Goal: Transaction & Acquisition: Purchase product/service

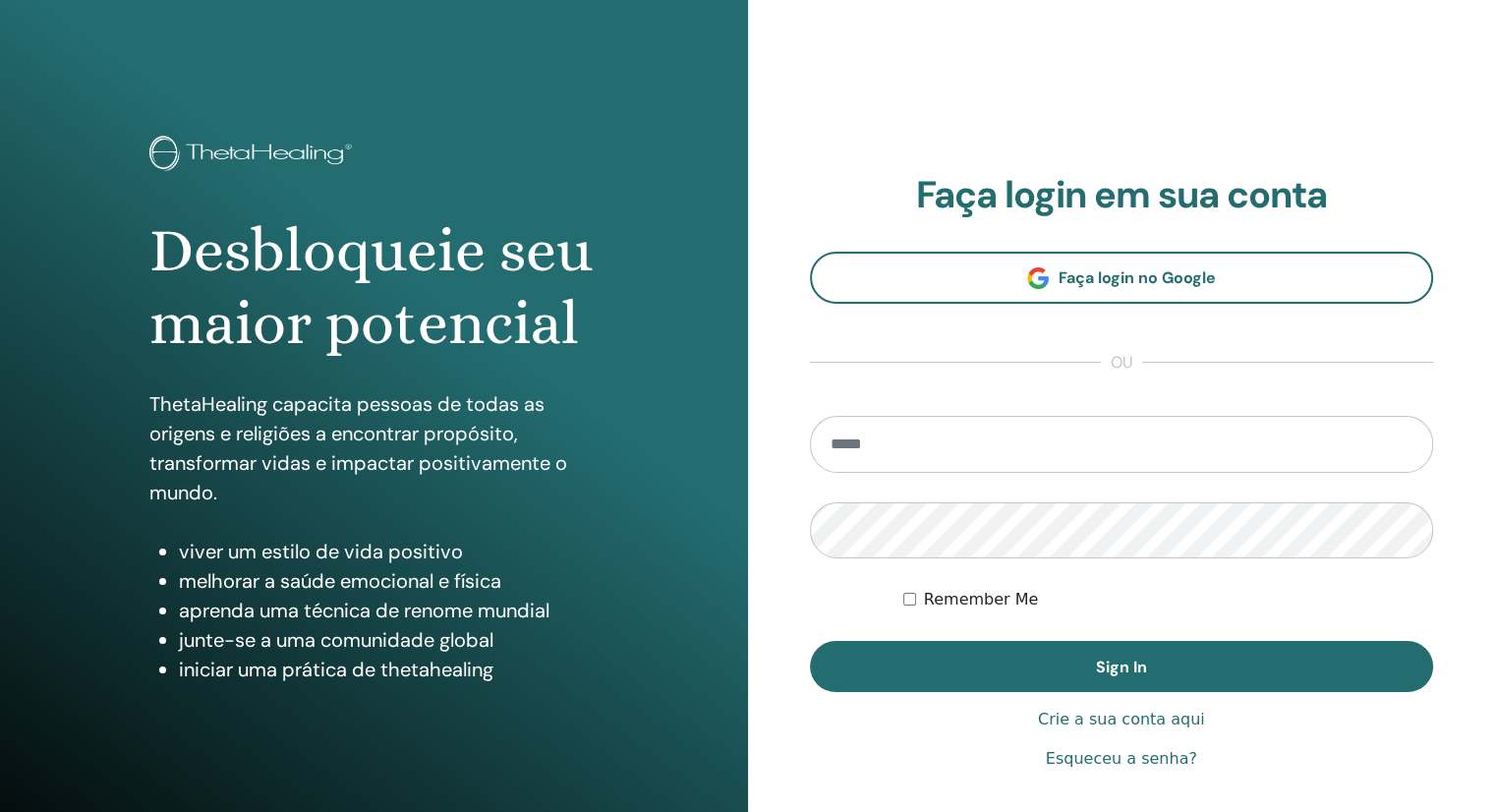
click at [1017, 433] on input "email" at bounding box center [1122, 443] width 624 height 57
drag, startPoint x: 1017, startPoint y: 424, endPoint x: 606, endPoint y: 429, distance: 411.0
click at [587, 421] on div "Desbloqueie seu maior potencial ThetaHealing capacita pessoas de todas as orige…" at bounding box center [748, 471] width 1495 height 944
type input "**********"
click at [987, 598] on label "Remember Me" at bounding box center [981, 600] width 115 height 24
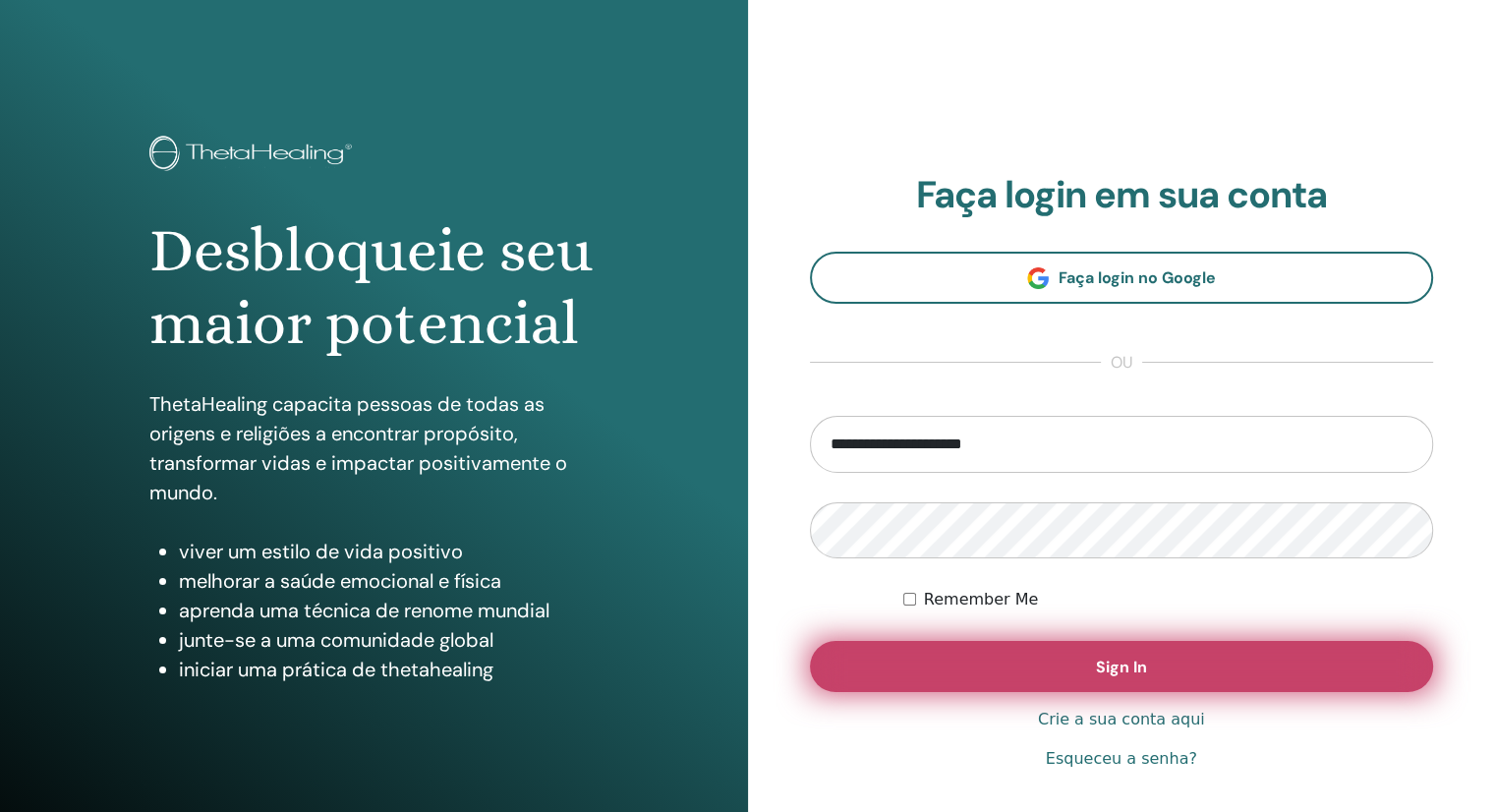
click at [1005, 650] on button "Sign In" at bounding box center [1122, 666] width 624 height 51
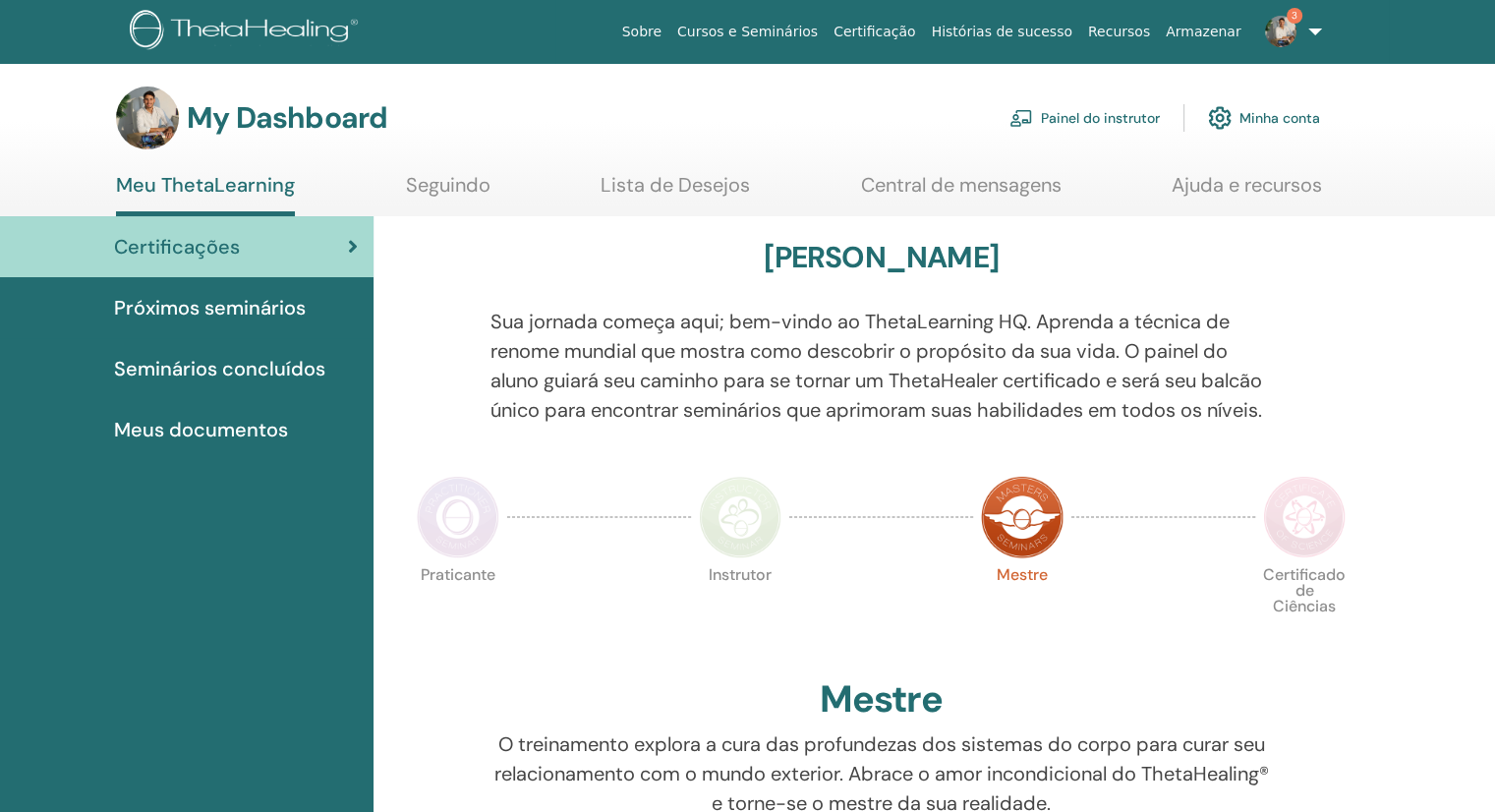
click at [1083, 109] on link "Painel do instrutor" at bounding box center [1084, 118] width 150 height 43
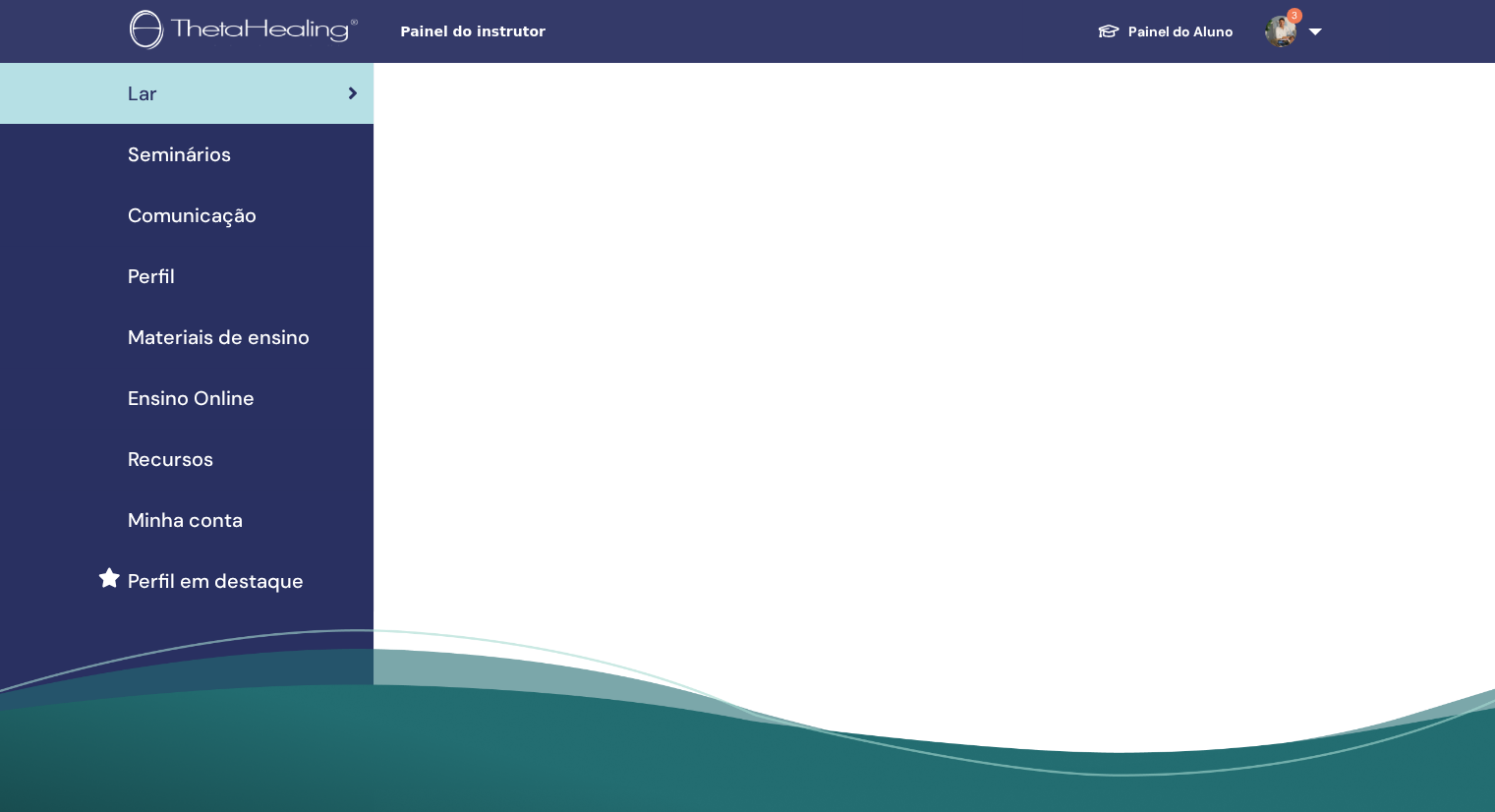
click at [0, 316] on link "Materiais de ensino" at bounding box center [186, 337] width 374 height 61
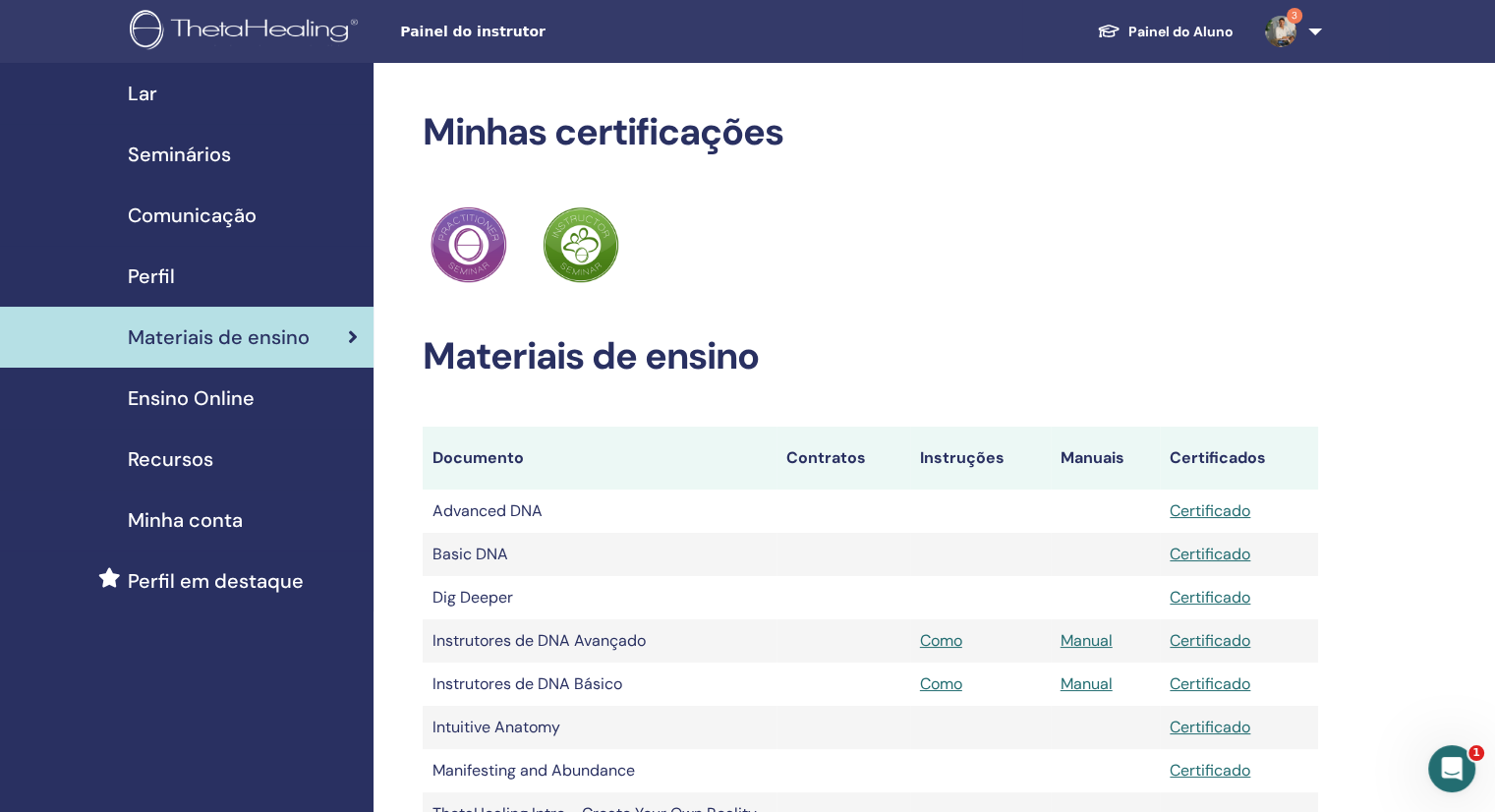
click at [0, 426] on link "Ensino Online" at bounding box center [186, 398] width 374 height 61
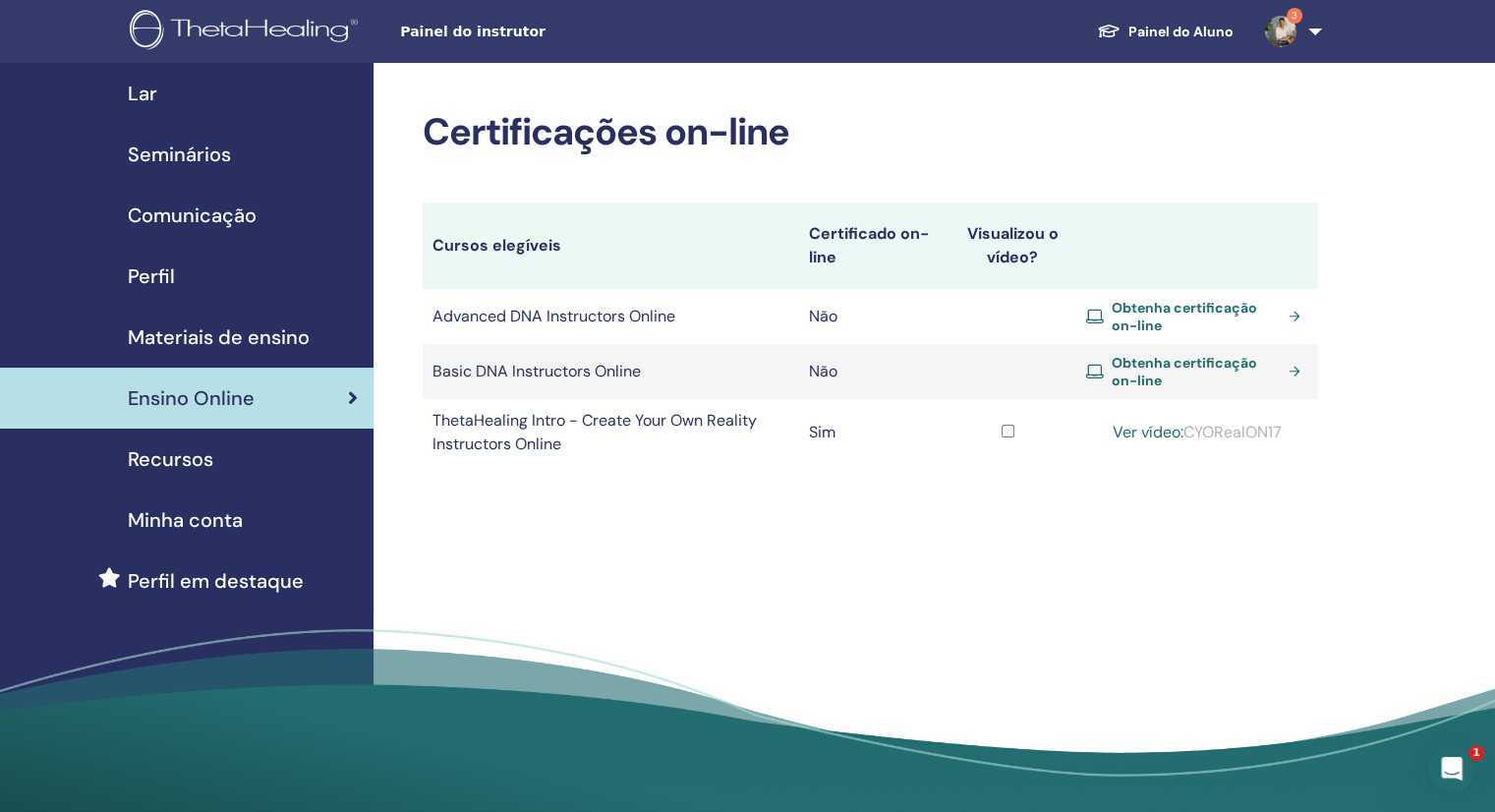
click at [1156, 375] on span "Obtenha certificação on-line" at bounding box center [1196, 372] width 169 height 36
click at [1197, 320] on span "Obtenha certificação on-line" at bounding box center [1196, 317] width 169 height 36
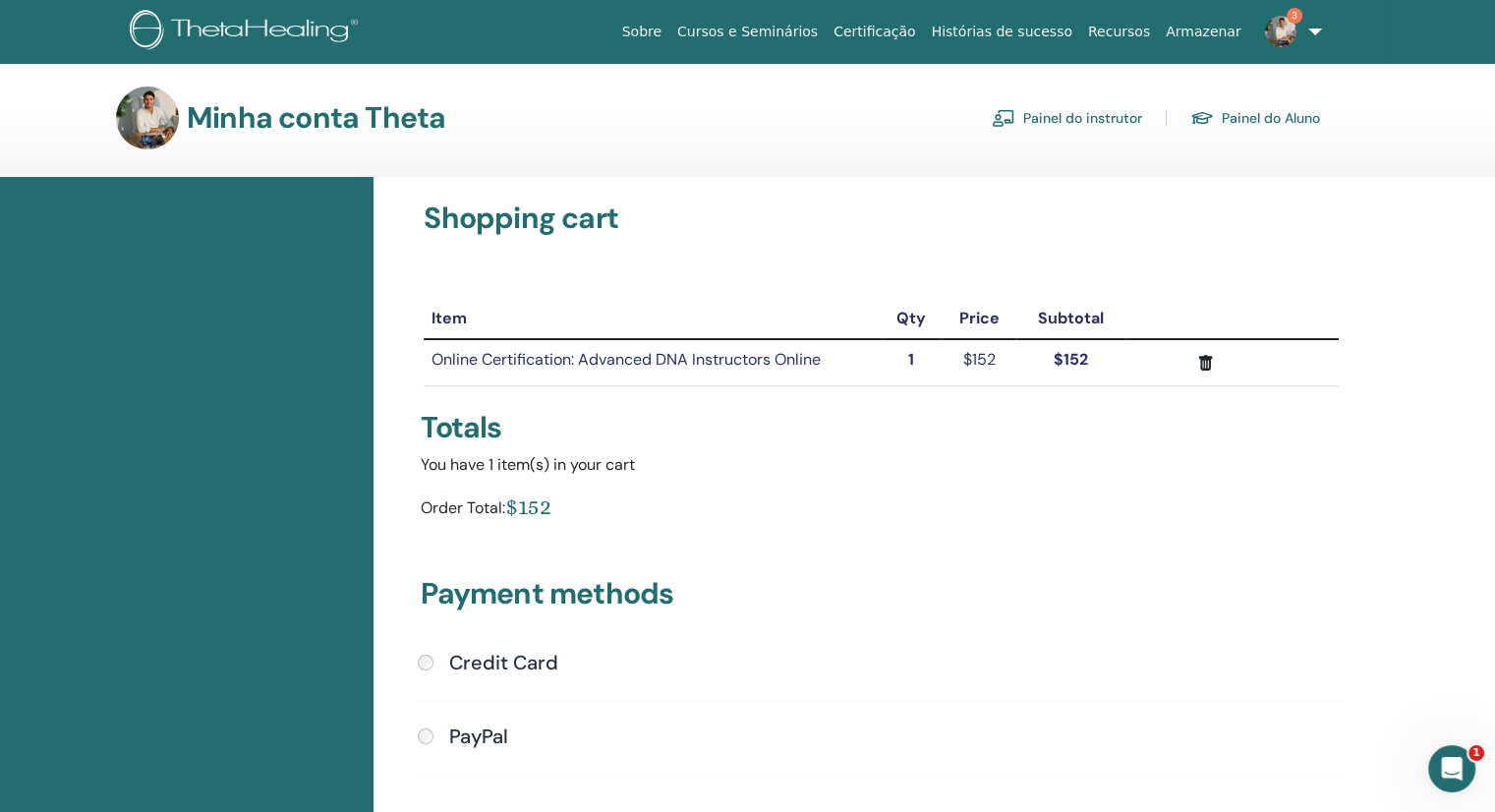
drag, startPoint x: 1441, startPoint y: 310, endPoint x: 1435, endPoint y: 288, distance: 22.8
click at [1441, 310] on div "Shopping cart Item Qty Price Subtotal Online Certification: Advanced DNA Instru…" at bounding box center [934, 645] width 1121 height 936
